Goal: Find specific page/section: Find specific page/section

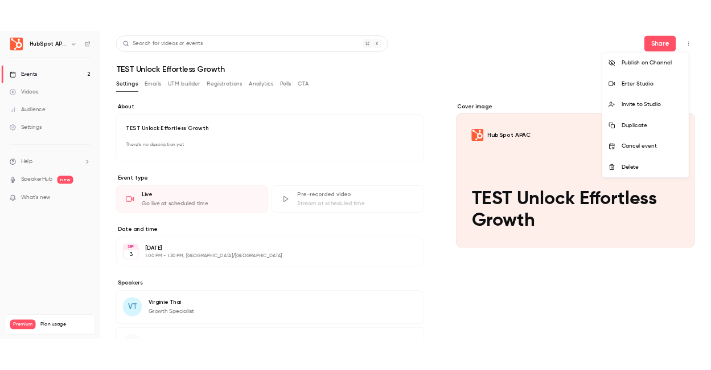
scroll to position [2, 0]
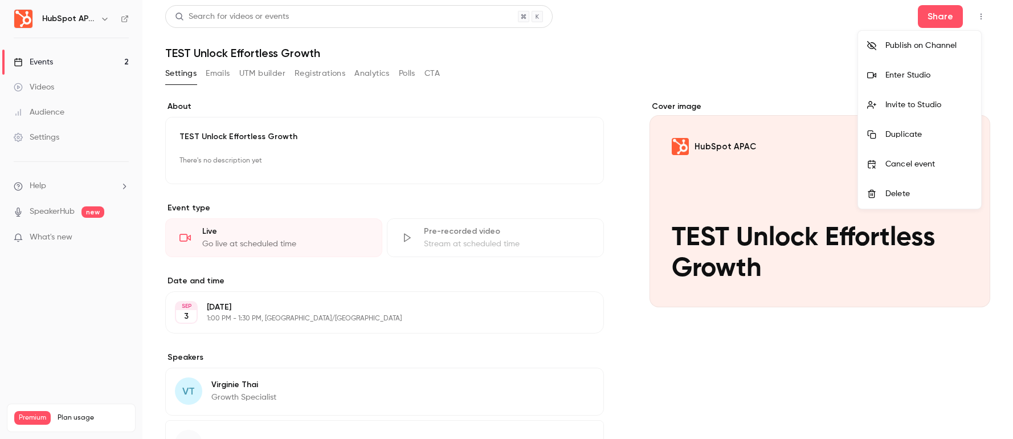
click at [927, 79] on div "Enter Studio" at bounding box center [928, 74] width 87 height 11
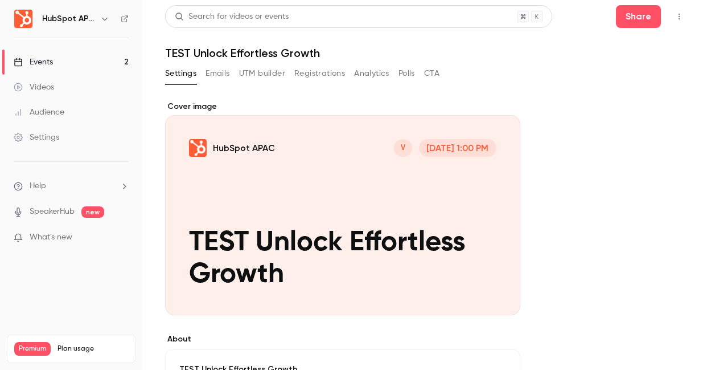
click at [678, 21] on button "button" at bounding box center [679, 16] width 18 height 18
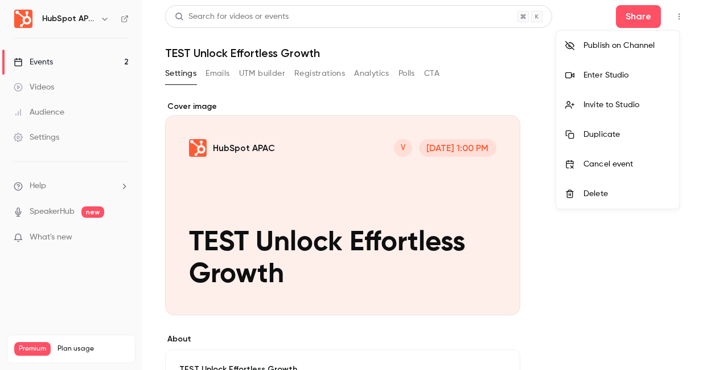
click at [560, 17] on div at bounding box center [355, 185] width 711 height 370
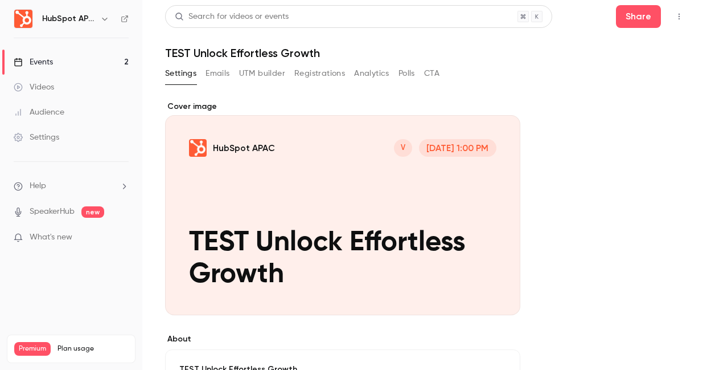
click at [413, 77] on button "Polls" at bounding box center [407, 73] width 17 height 18
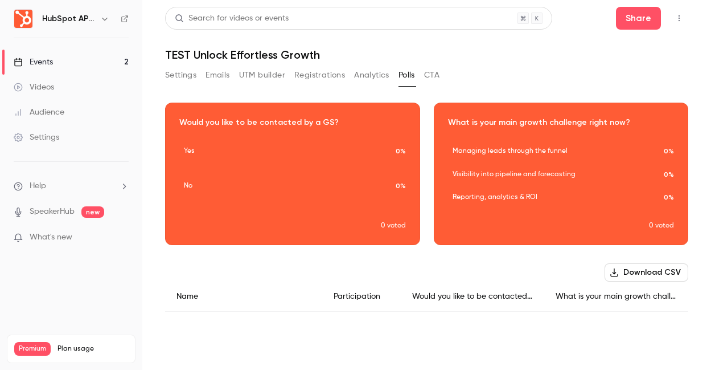
click at [490, 180] on div "Download image" at bounding box center [562, 173] width 254 height 141
